Goal: Find specific page/section: Find specific page/section

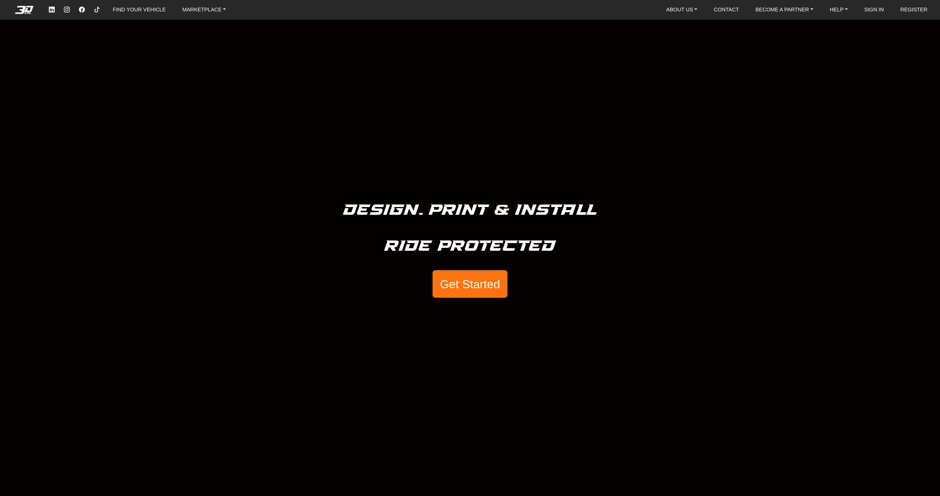
click at [479, 290] on button "Get Started" at bounding box center [469, 284] width 75 height 28
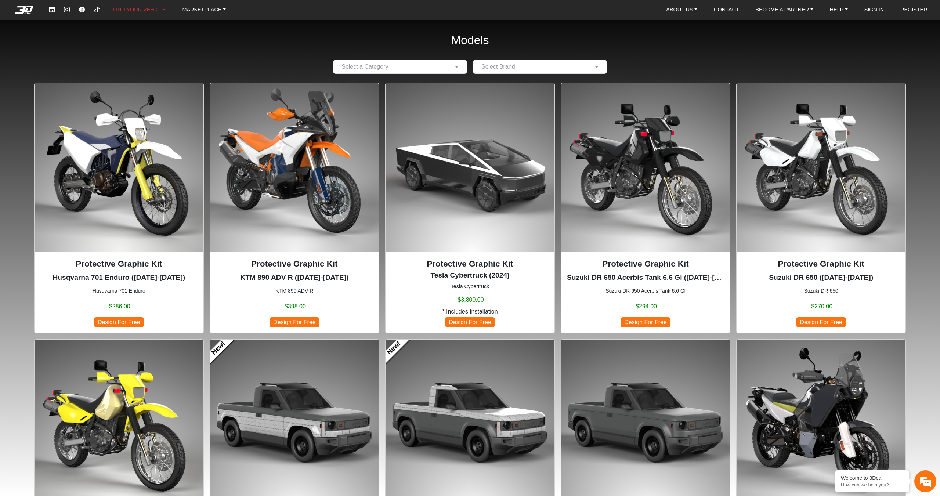
click at [392, 62] on div "Select a Category" at bounding box center [400, 67] width 134 height 14
click at [355, 97] on span "Vehicles" at bounding box center [348, 96] width 22 height 6
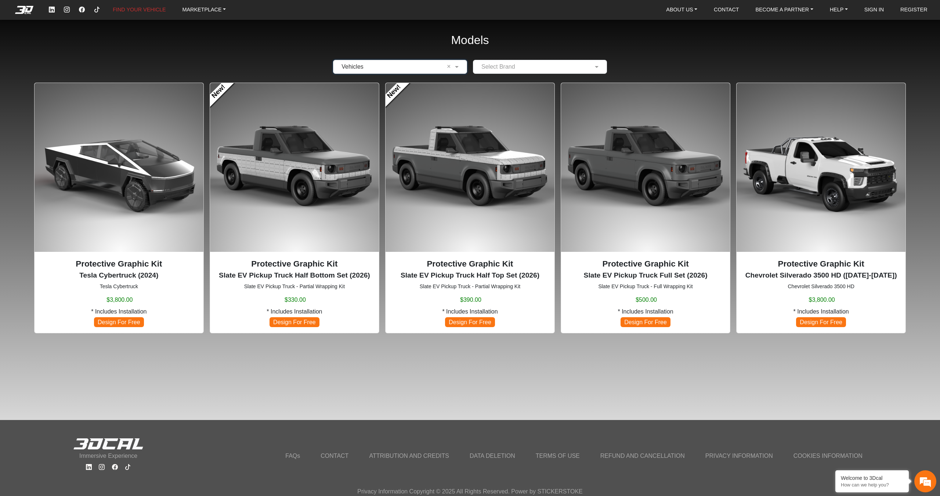
click at [539, 67] on input "text" at bounding box center [532, 66] width 111 height 9
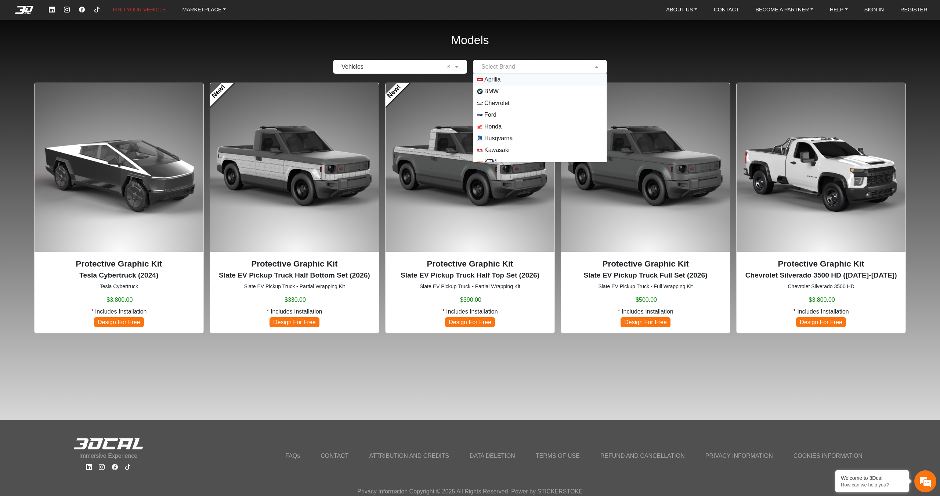
click at [31, 10] on em at bounding box center [24, 10] width 29 height 8
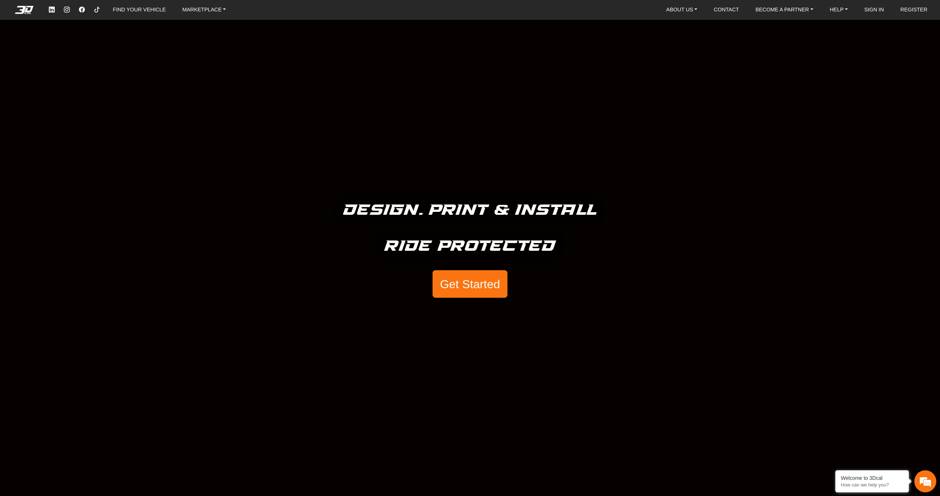
click at [485, 287] on button "Get Started" at bounding box center [469, 284] width 75 height 28
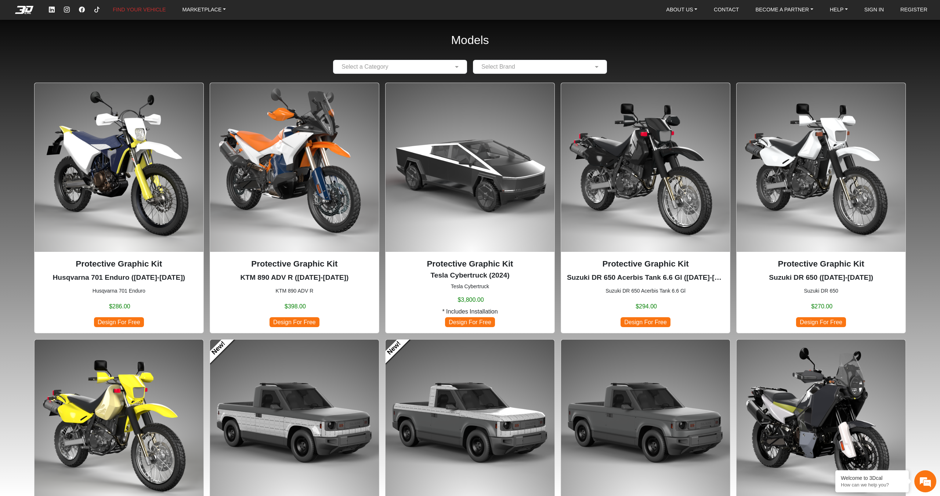
click at [89, 10] on ul "FIND YOUR VEHICLE MARKETPLACE" at bounding box center [139, 10] width 190 height 14
click at [82, 9] on icon at bounding box center [82, 10] width 6 height 6
